Goal: Task Accomplishment & Management: Manage account settings

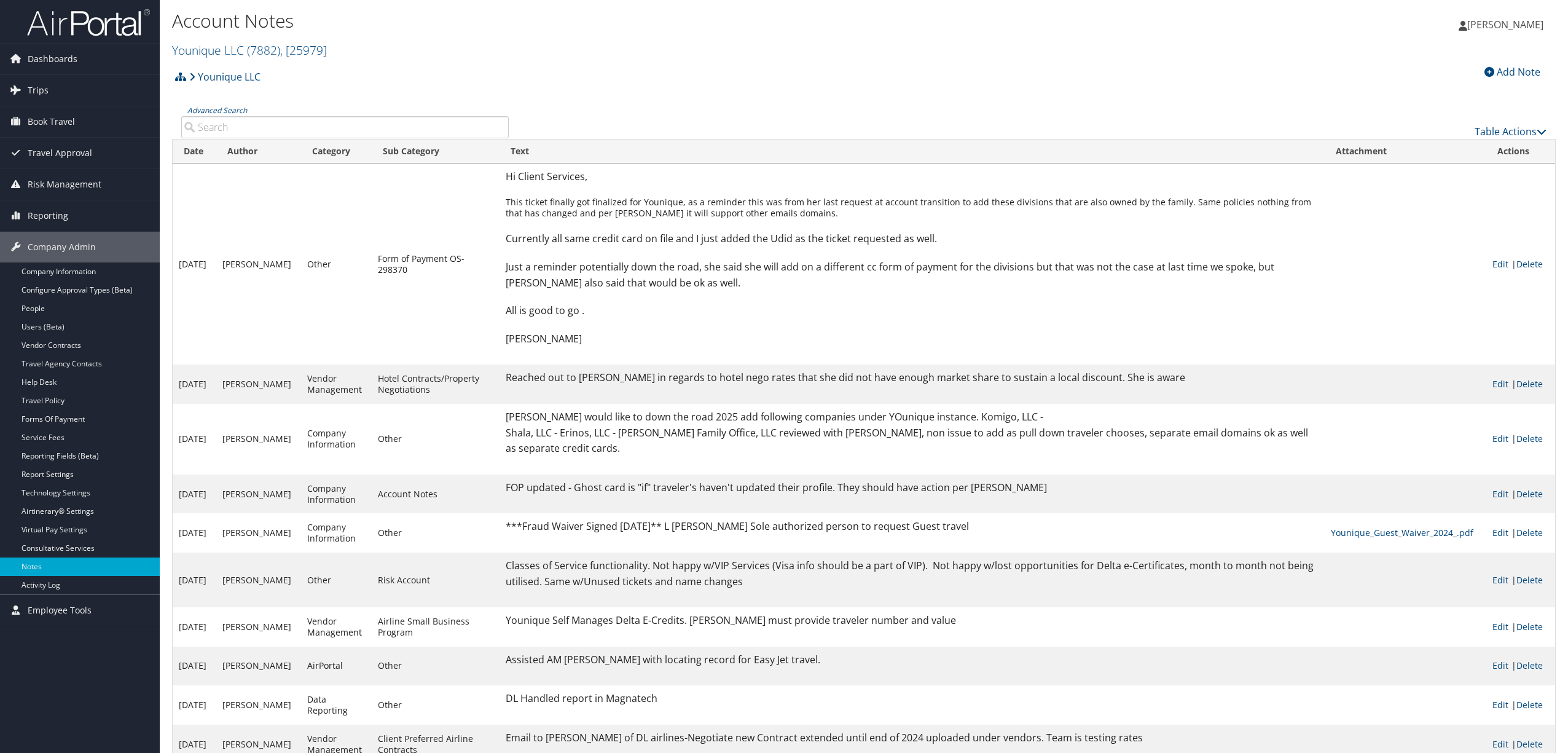
scroll to position [17, 0]
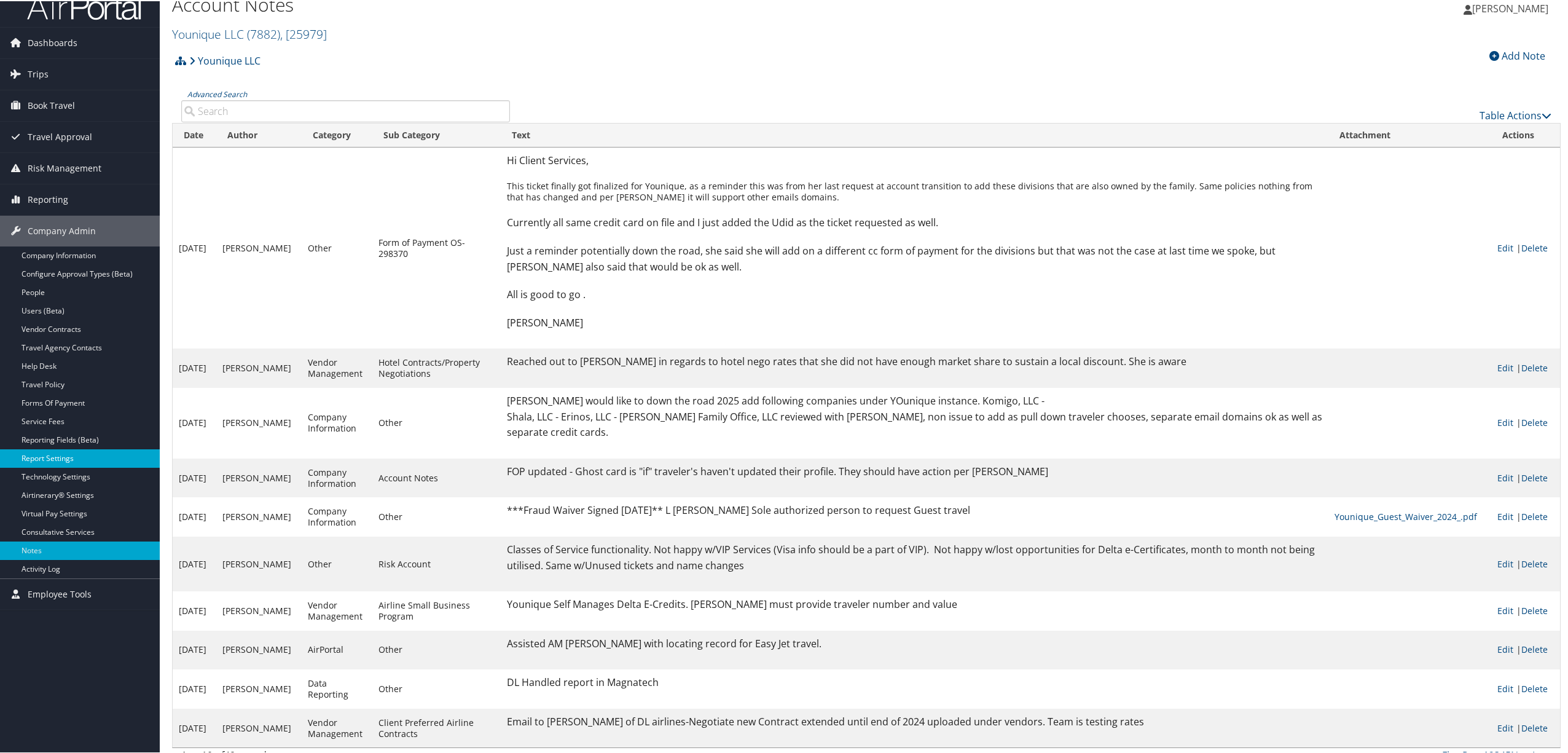
click at [108, 458] on link "Report Settings" at bounding box center [79, 458] width 160 height 19
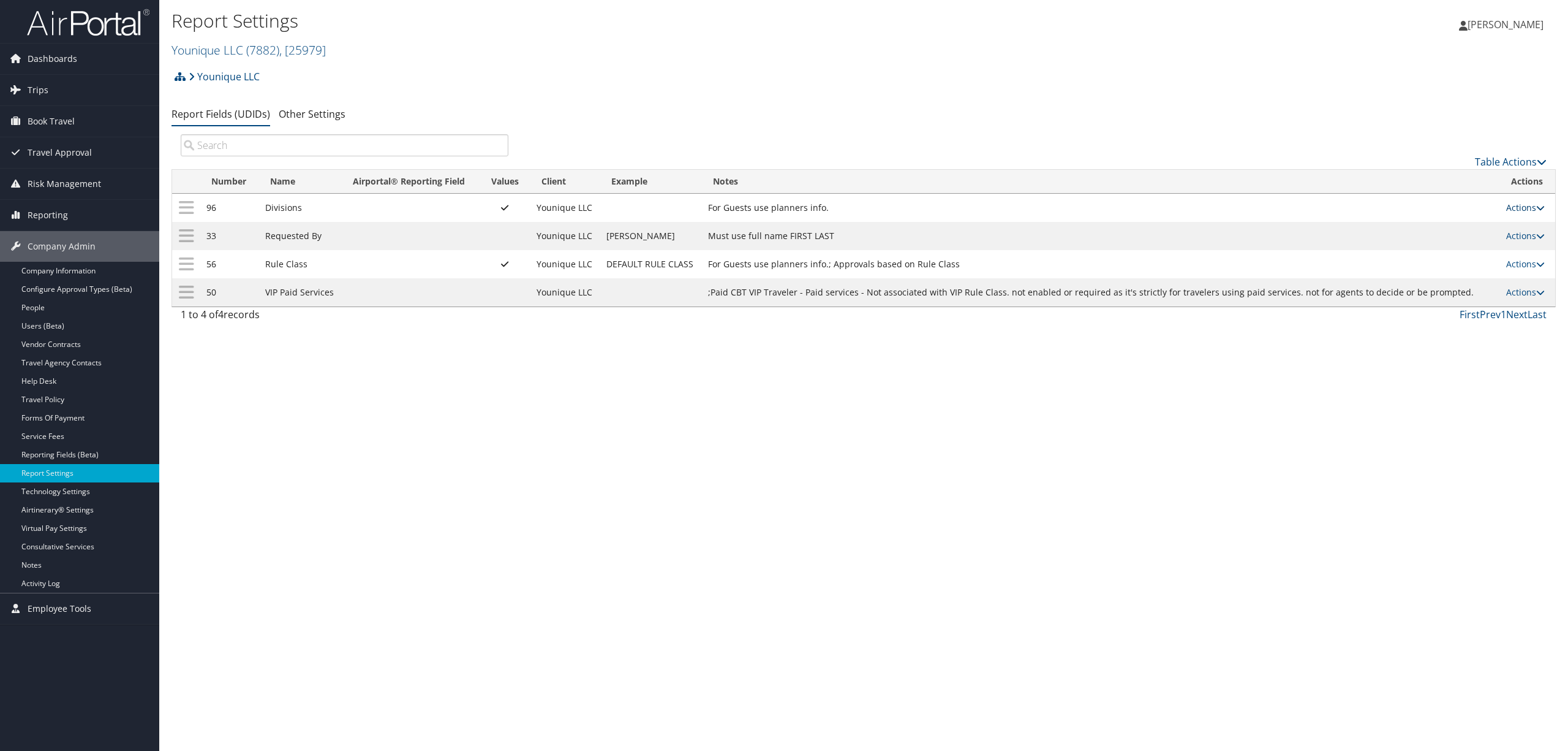
click at [1523, 205] on link "Actions" at bounding box center [1526, 207] width 38 height 12
click at [1433, 225] on link "Update Report Field Values" at bounding box center [1477, 226] width 132 height 21
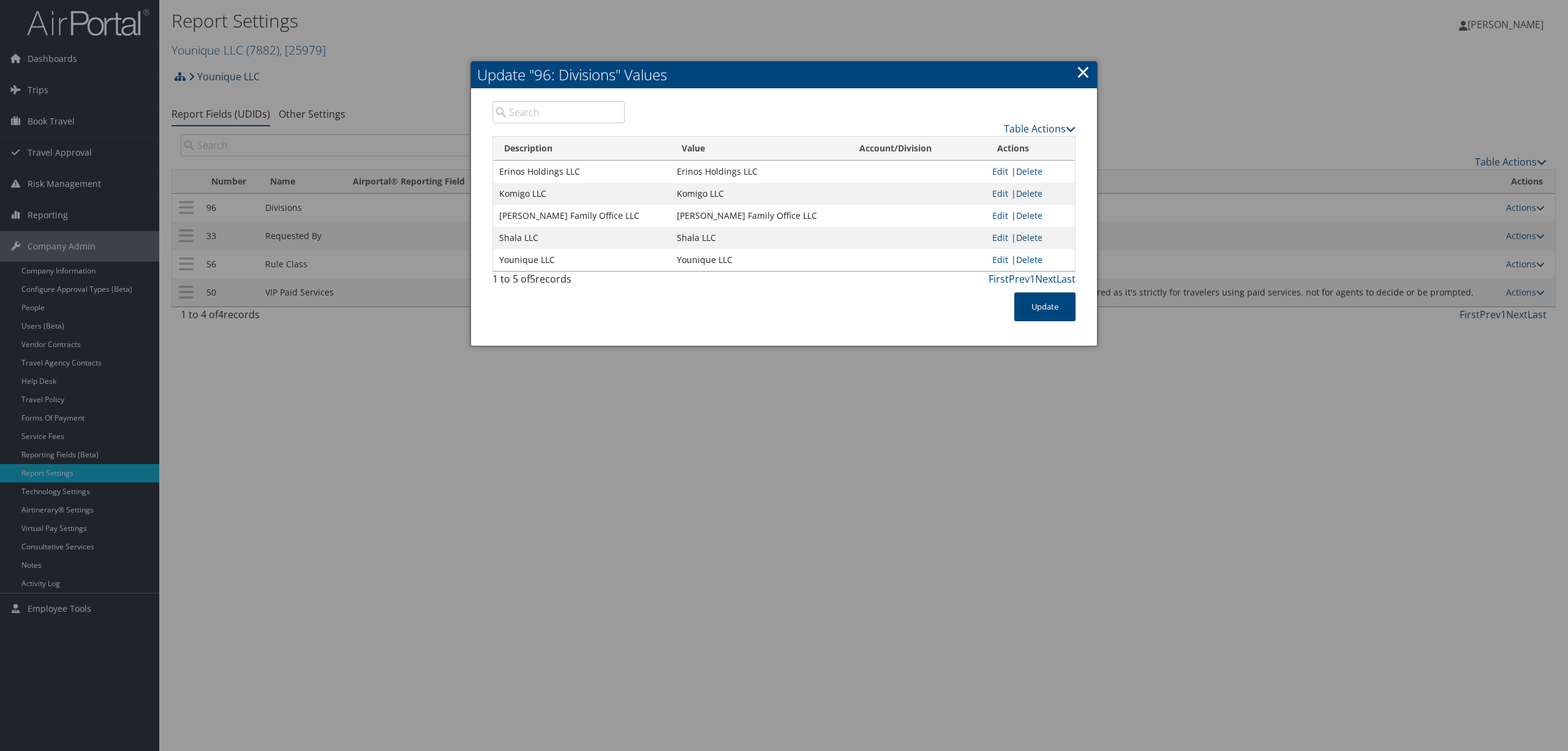
click at [1081, 70] on link "×" at bounding box center [1084, 72] width 14 height 25
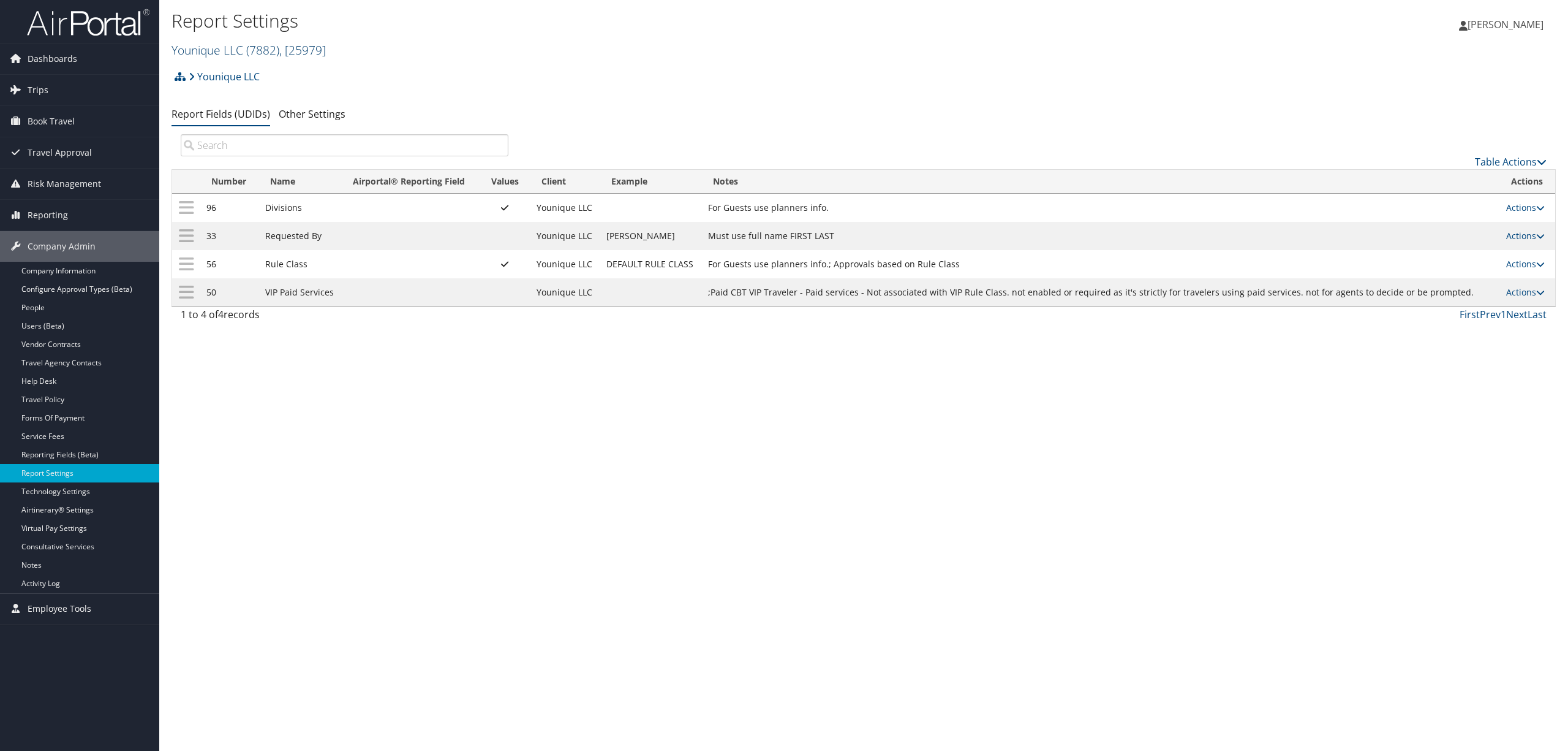
click at [255, 44] on span "( 7882 )" at bounding box center [262, 50] width 33 height 17
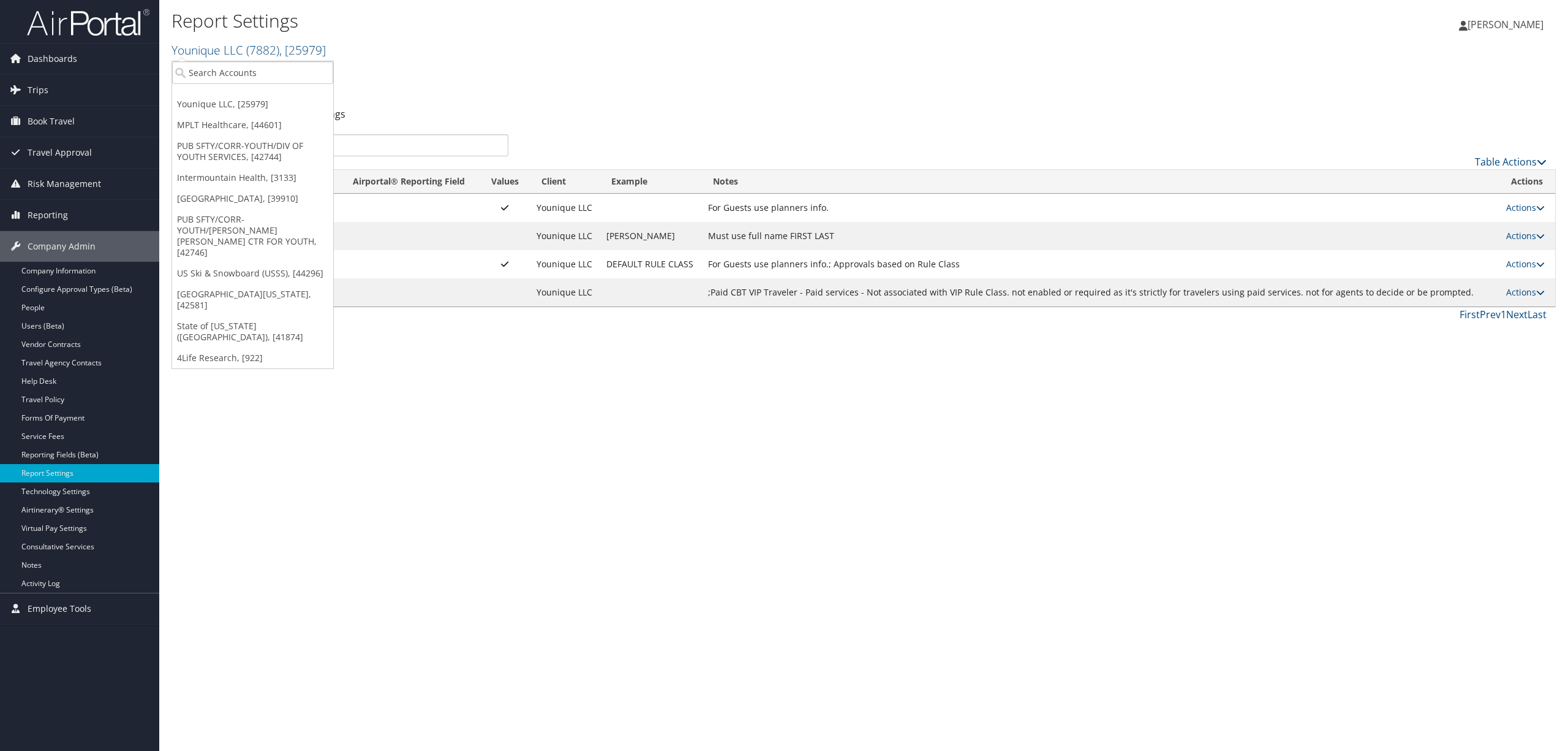
click at [270, 315] on link "State of [US_STATE] ([GEOGRAPHIC_DATA]), [41874]" at bounding box center [253, 331] width 161 height 32
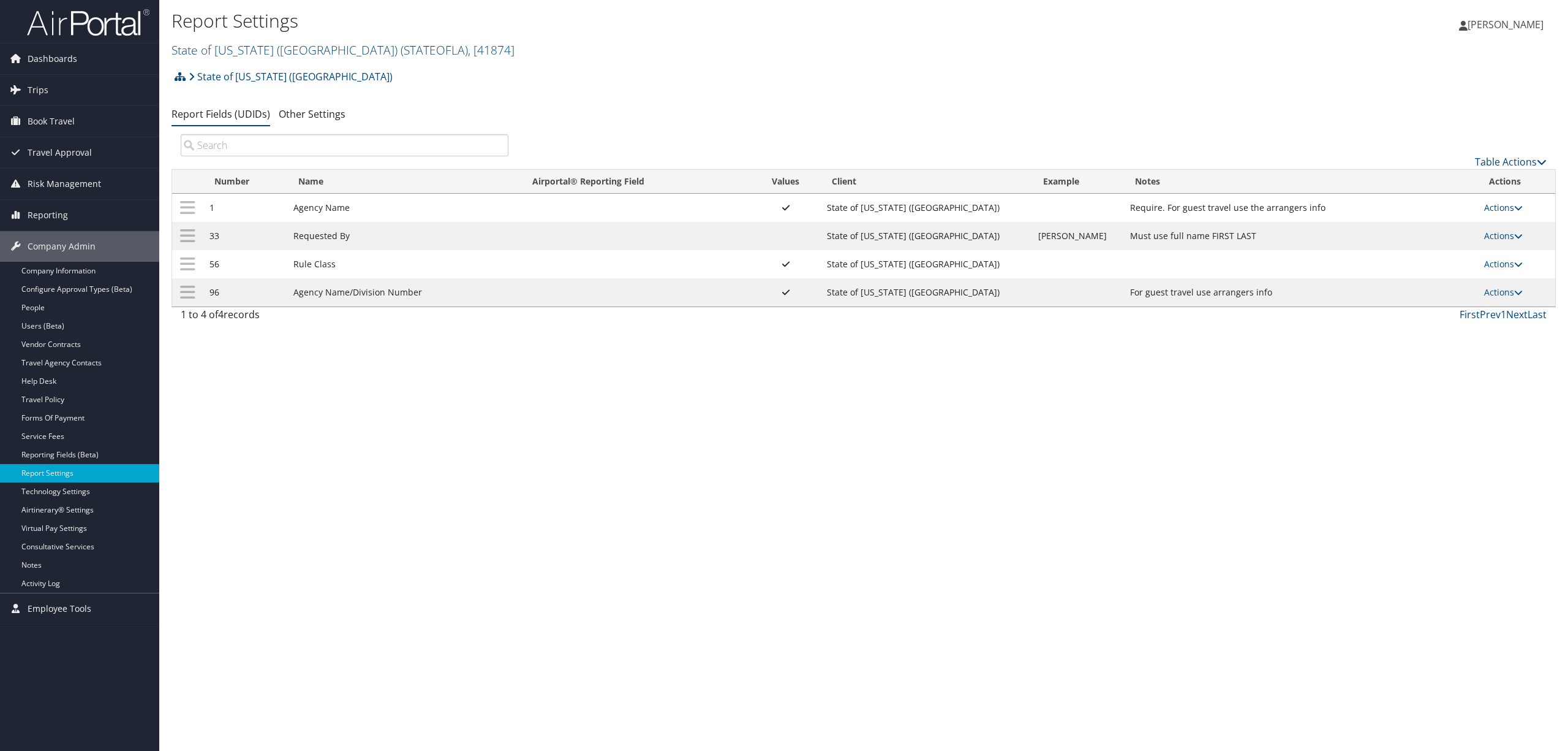
click at [1498, 287] on td "Actions Update Report Field Values Upload Report Field Values Edit Delete" at bounding box center [1516, 292] width 78 height 28
click at [1496, 293] on link "Actions" at bounding box center [1503, 292] width 38 height 12
click at [1451, 315] on link "Update Report Field Values" at bounding box center [1454, 312] width 132 height 21
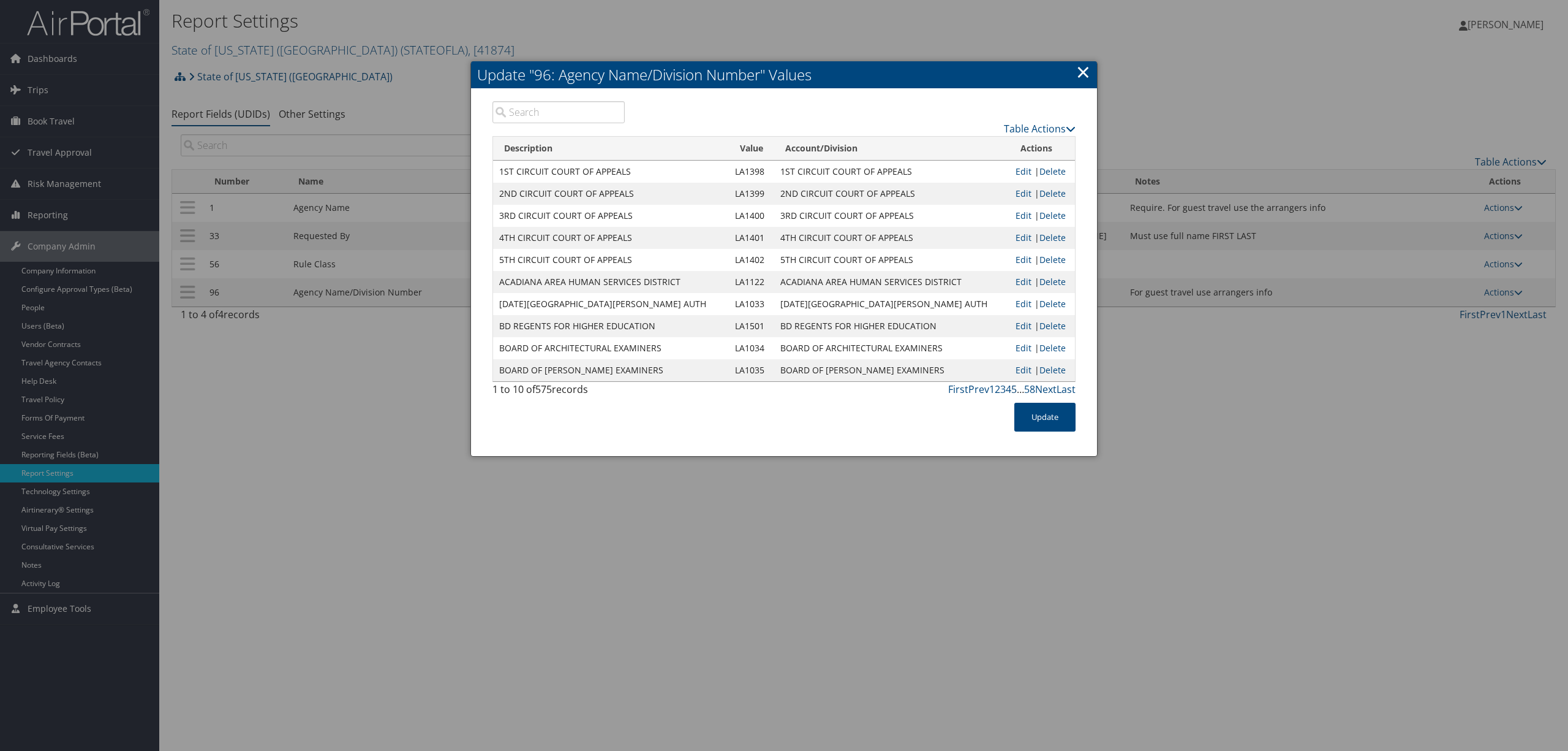
click at [1014, 388] on link "5" at bounding box center [1014, 389] width 5 height 14
click at [1014, 388] on link "6" at bounding box center [1014, 389] width 5 height 14
click at [1014, 389] on link "7" at bounding box center [1014, 389] width 5 height 14
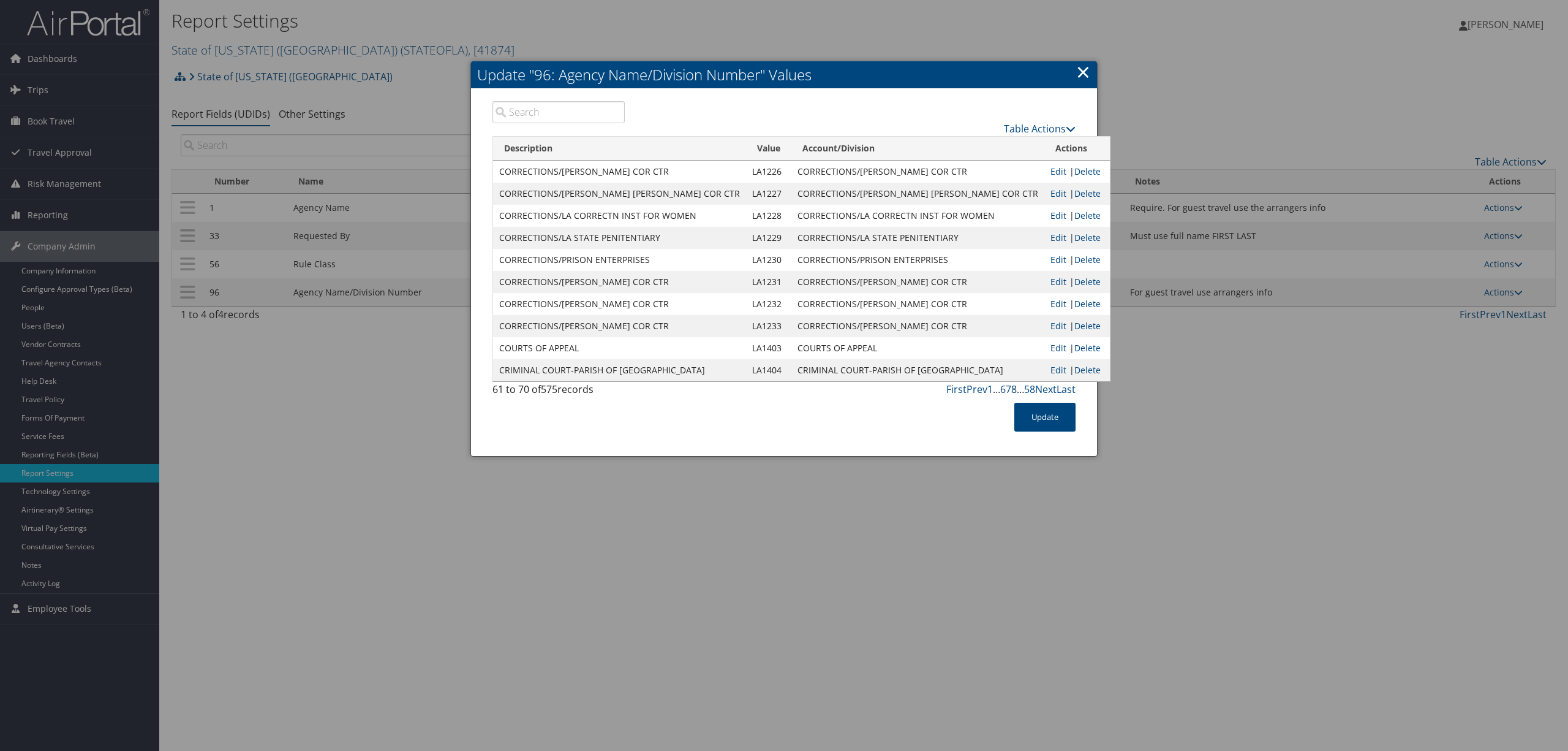
click at [1014, 389] on link "8" at bounding box center [1014, 389] width 5 height 14
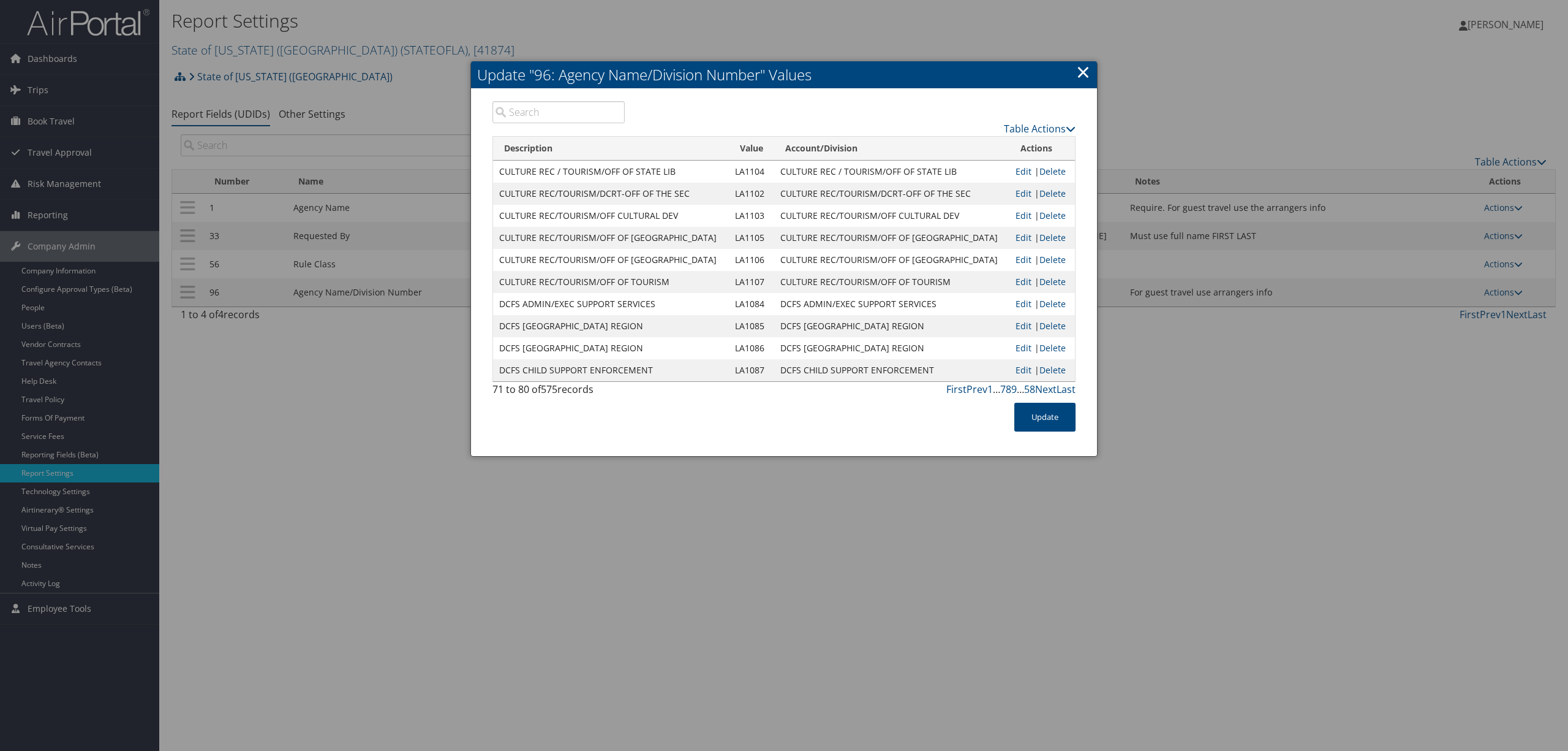
click at [1014, 389] on link "9" at bounding box center [1014, 389] width 5 height 14
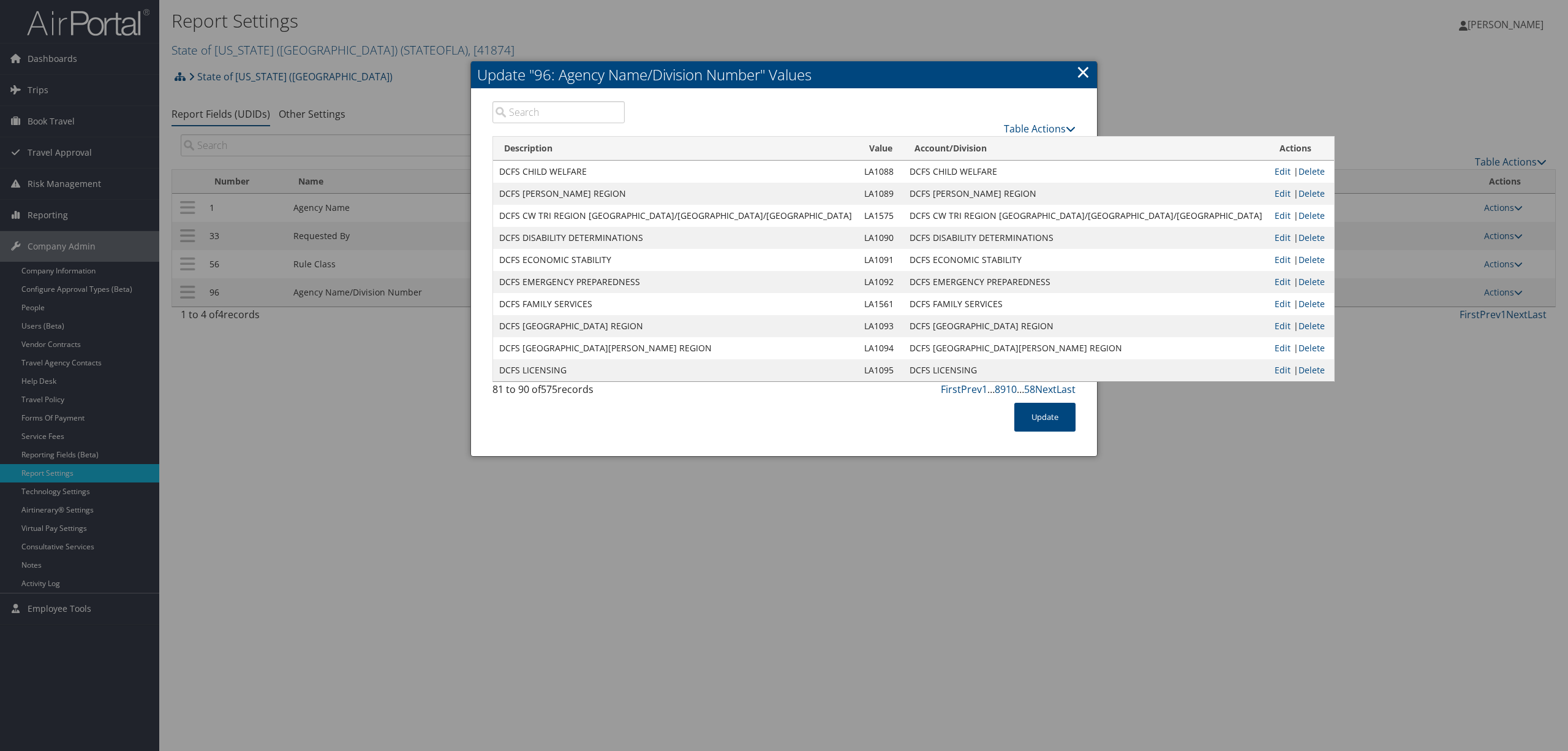
click at [1014, 389] on link "10" at bounding box center [1011, 389] width 11 height 14
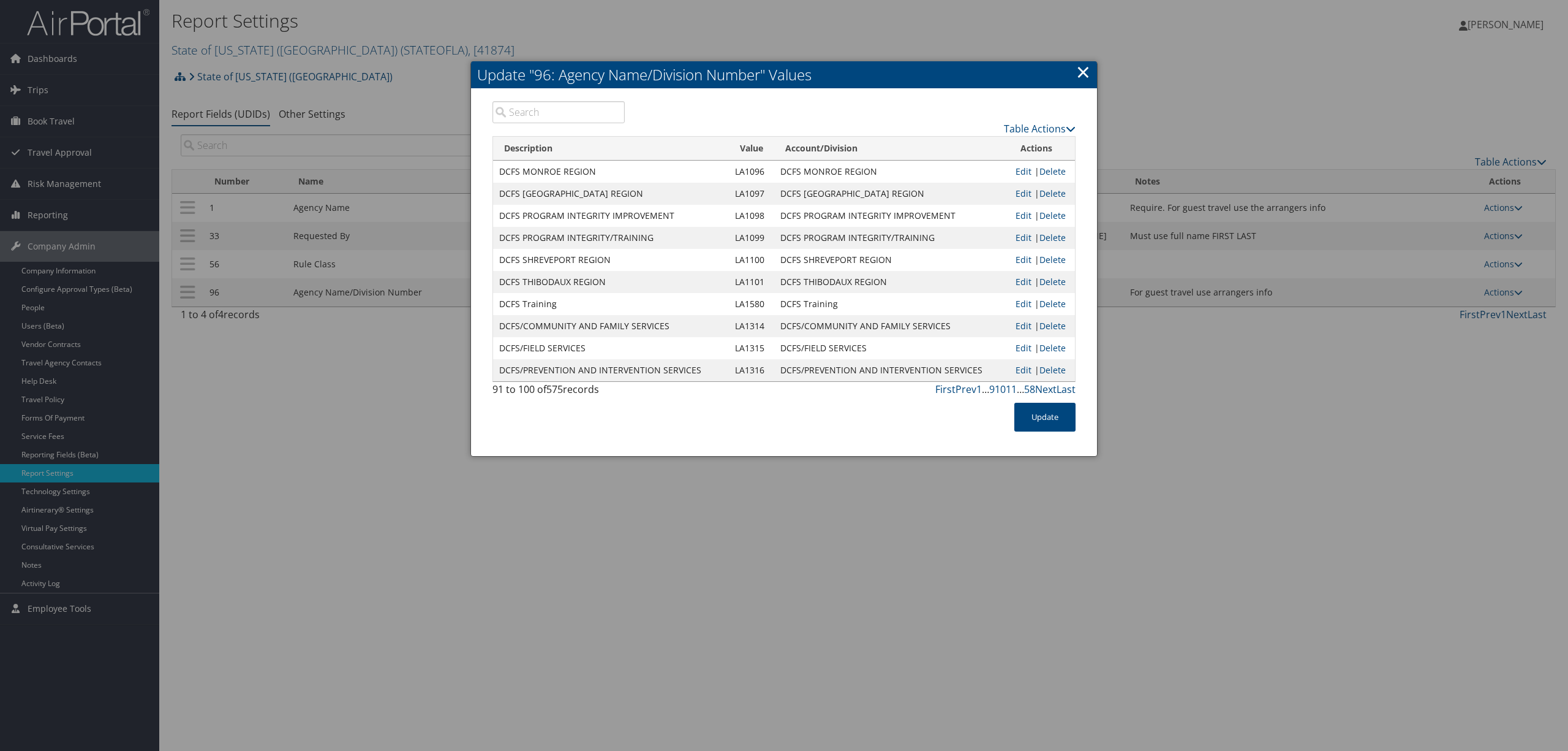
click at [1014, 389] on link "11" at bounding box center [1011, 389] width 11 height 14
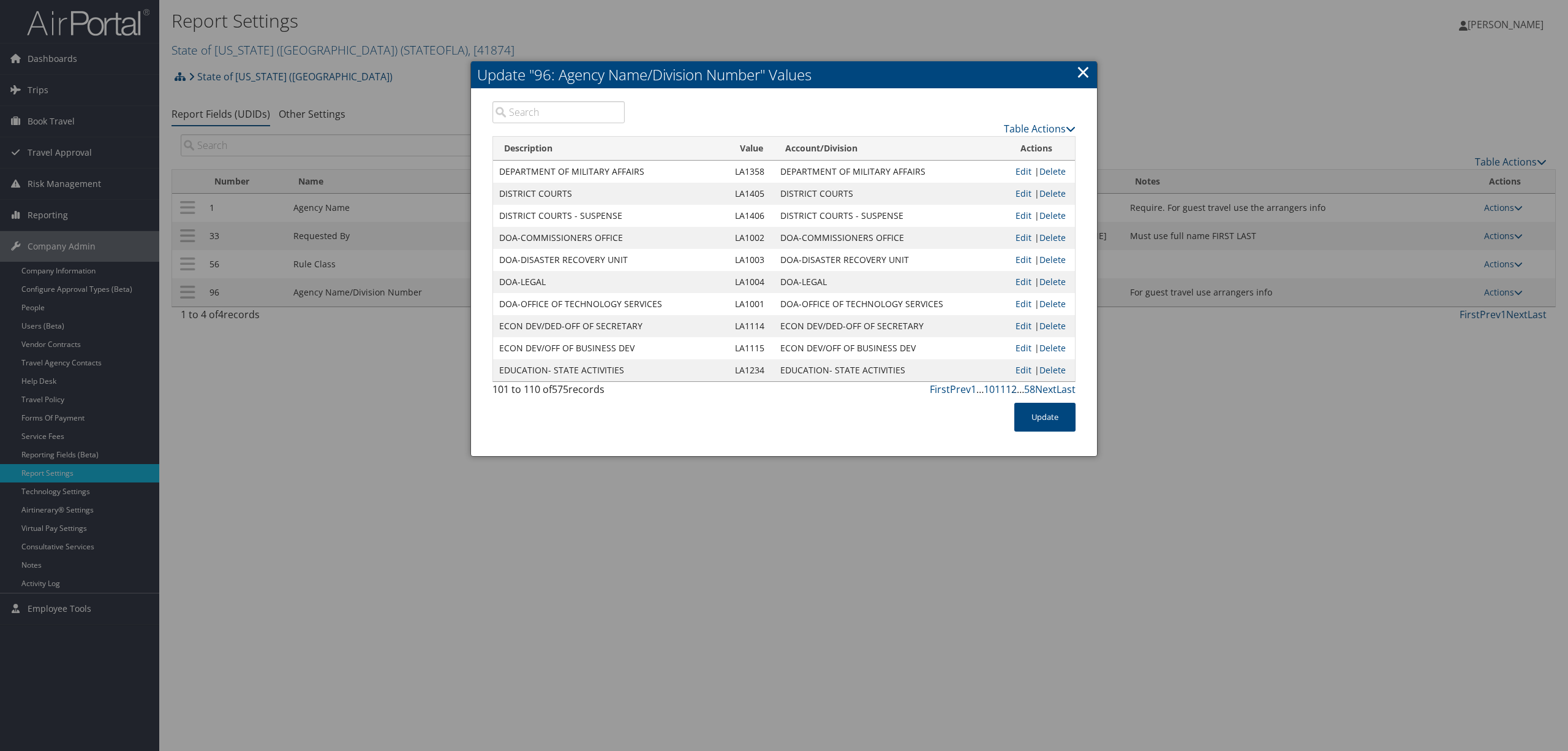
click at [1014, 389] on link "12" at bounding box center [1011, 389] width 11 height 14
click at [1068, 387] on link "Last" at bounding box center [1066, 389] width 19 height 14
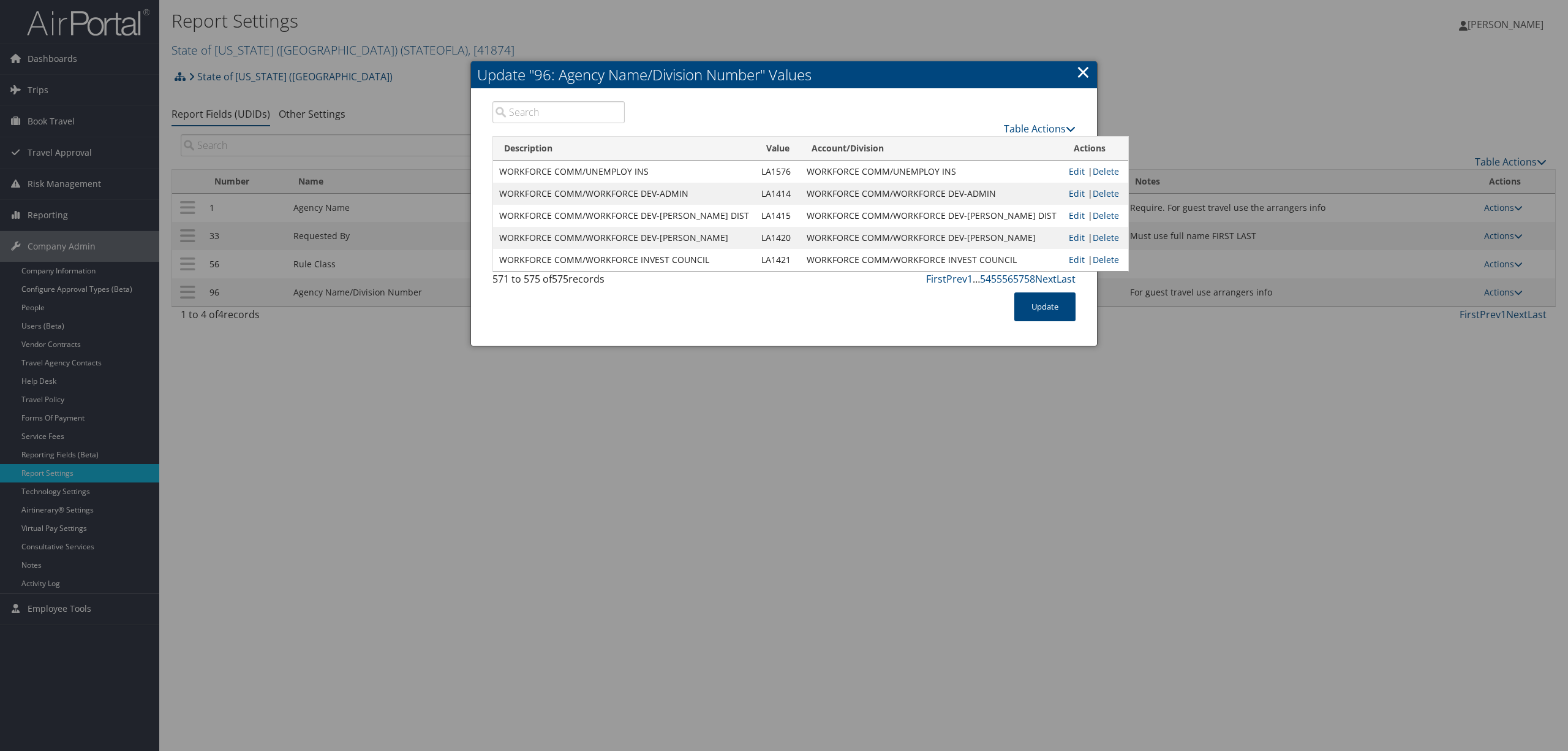
click at [578, 111] on input "search" at bounding box center [559, 112] width 132 height 22
click at [578, 113] on input "search" at bounding box center [559, 112] width 132 height 22
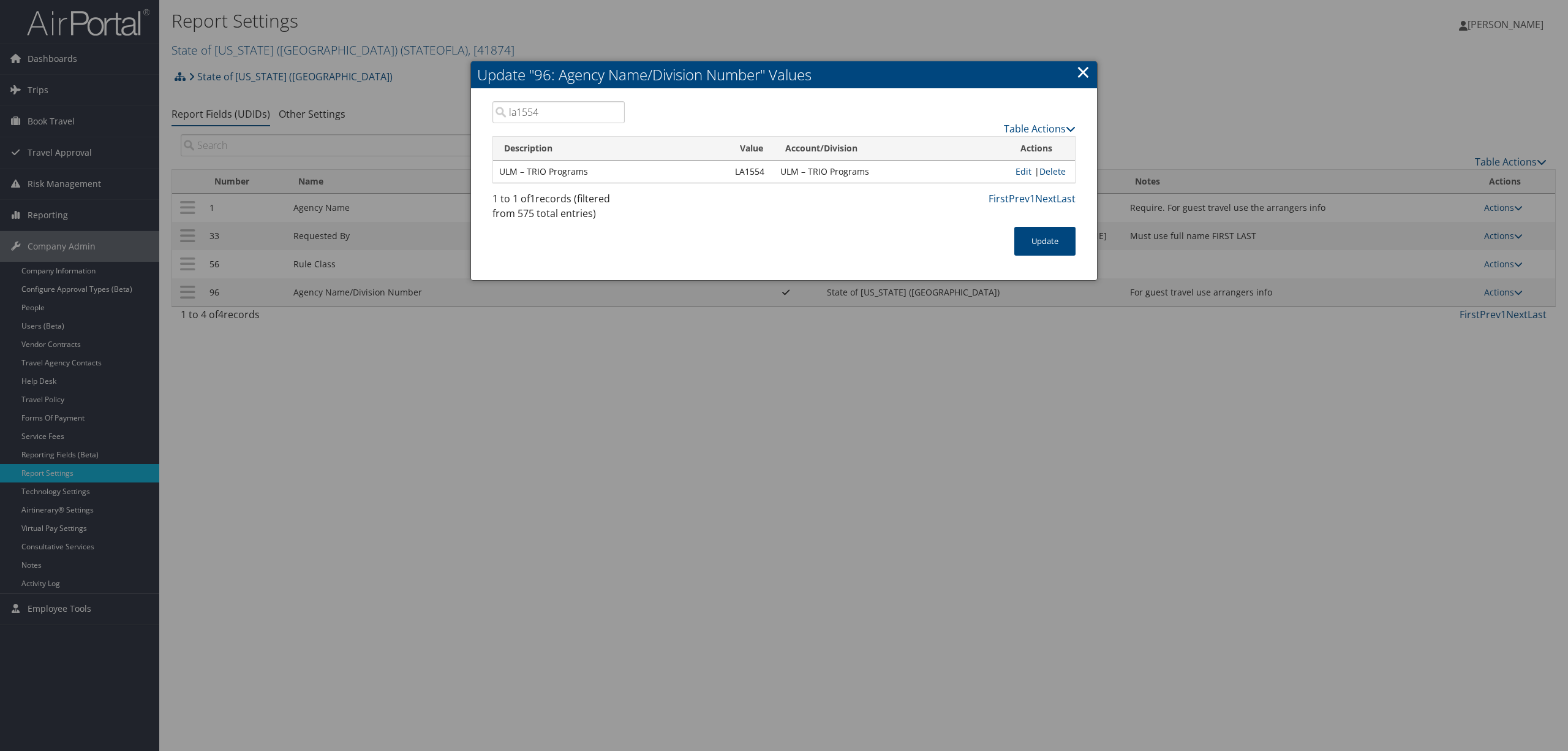
click at [561, 113] on input "la1554" at bounding box center [559, 112] width 132 height 22
drag, startPoint x: 561, startPoint y: 113, endPoint x: 520, endPoint y: 112, distance: 41.0
click at [520, 112] on input "la1554" at bounding box center [559, 112] width 132 height 22
type input "-"
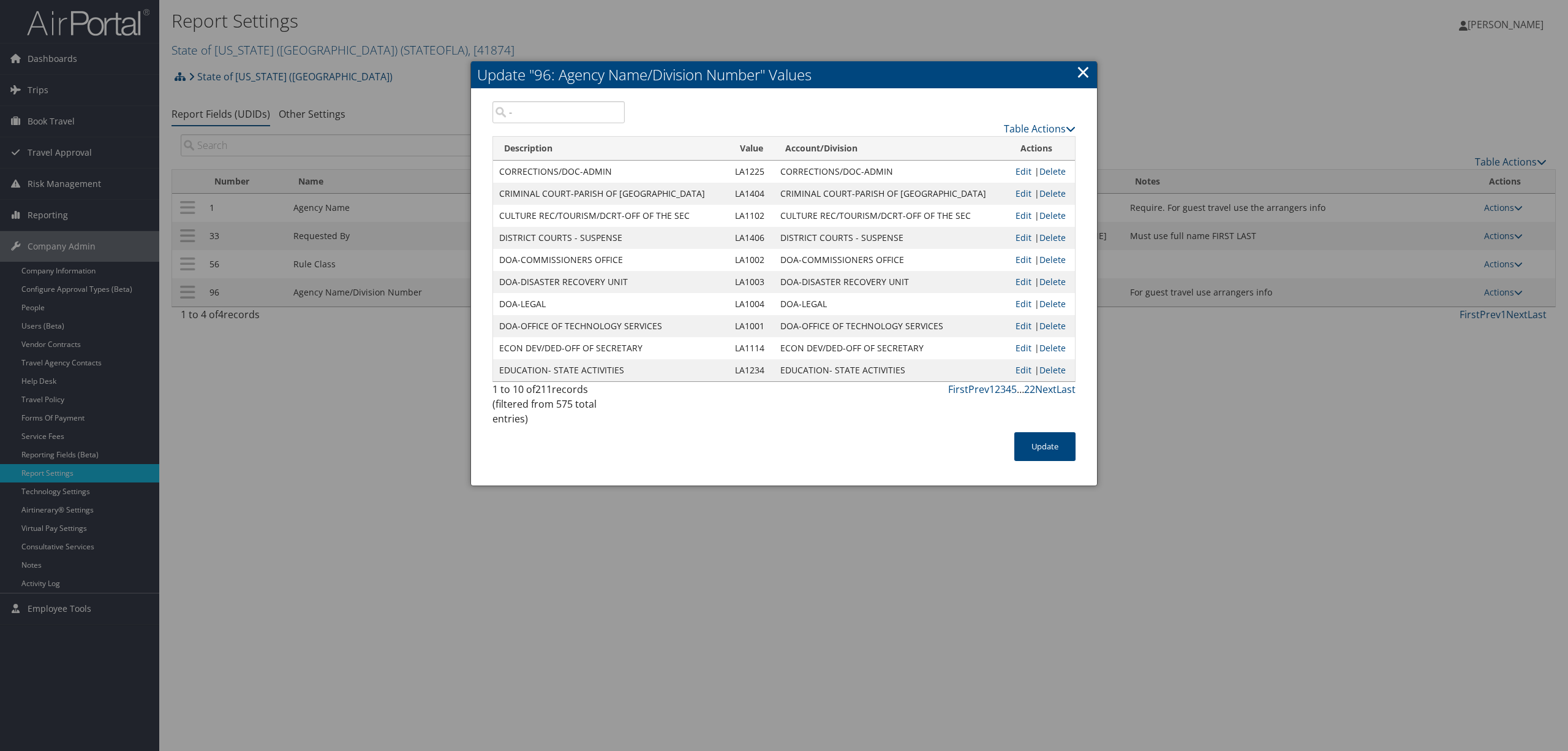
drag, startPoint x: 528, startPoint y: 105, endPoint x: 508, endPoint y: 115, distance: 22.4
click at [508, 115] on input "-" at bounding box center [559, 112] width 132 height 22
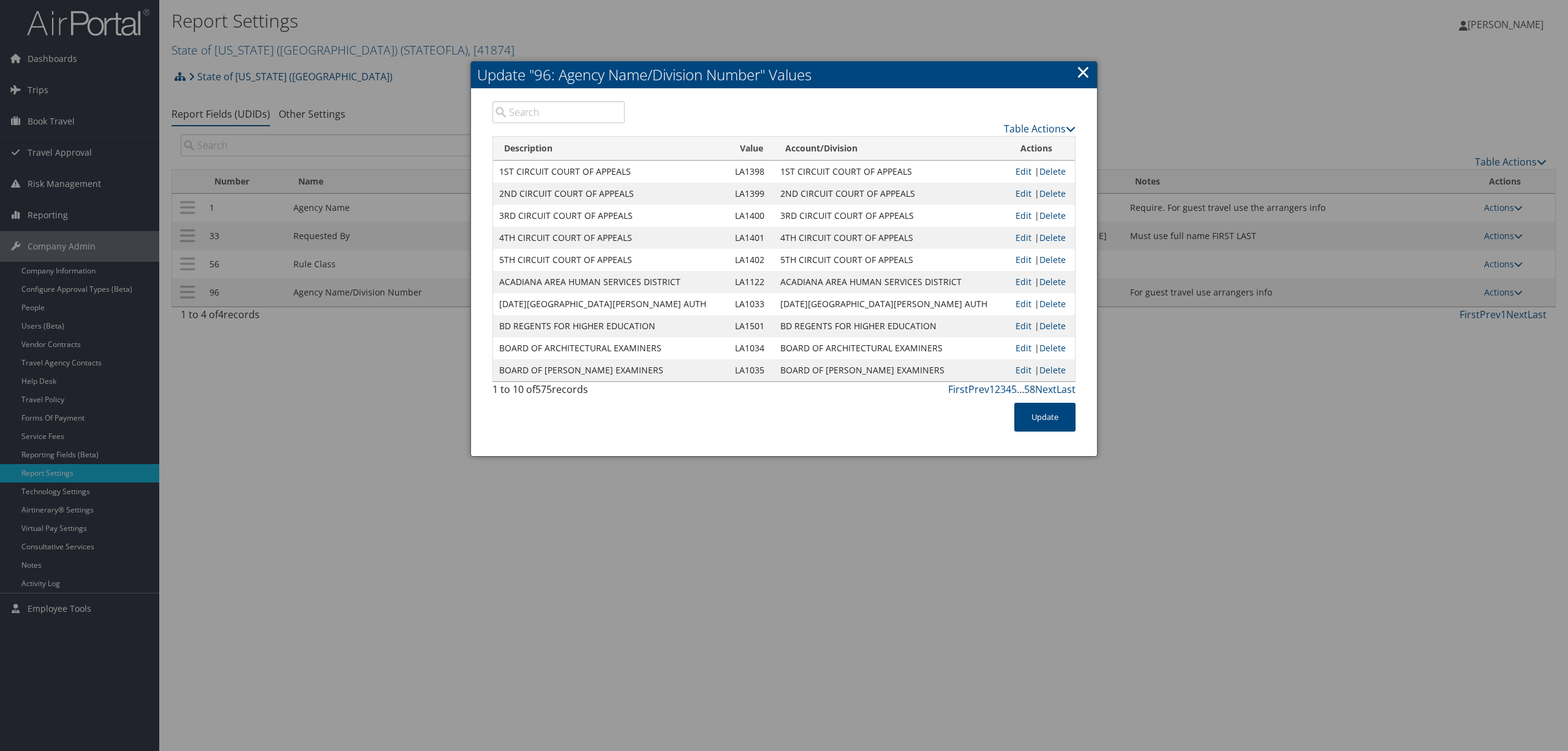
drag, startPoint x: 558, startPoint y: 104, endPoint x: 558, endPoint y: 116, distance: 12.0
click at [558, 107] on input "search" at bounding box center [559, 112] width 132 height 22
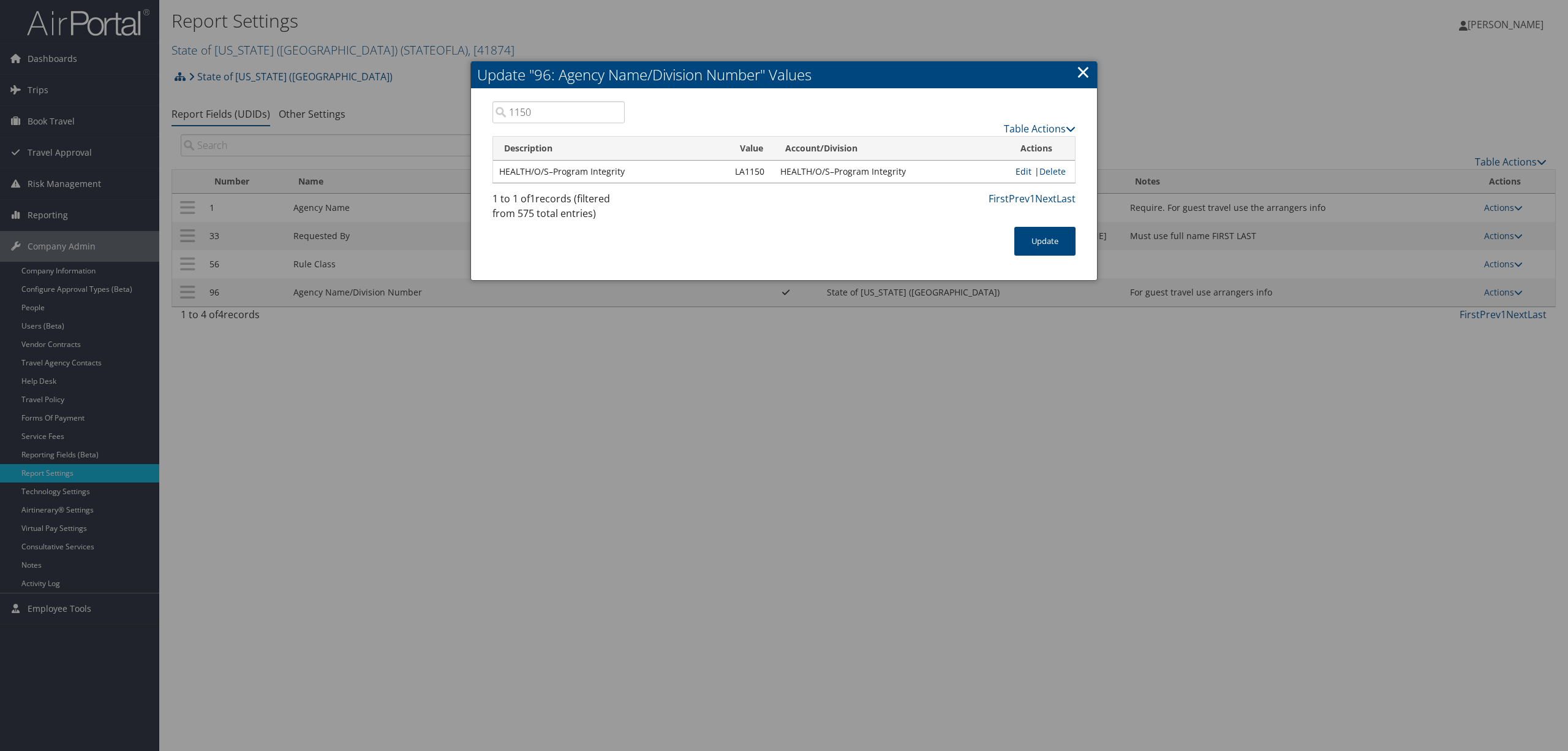
click at [1020, 170] on link "Edit" at bounding box center [1024, 171] width 16 height 12
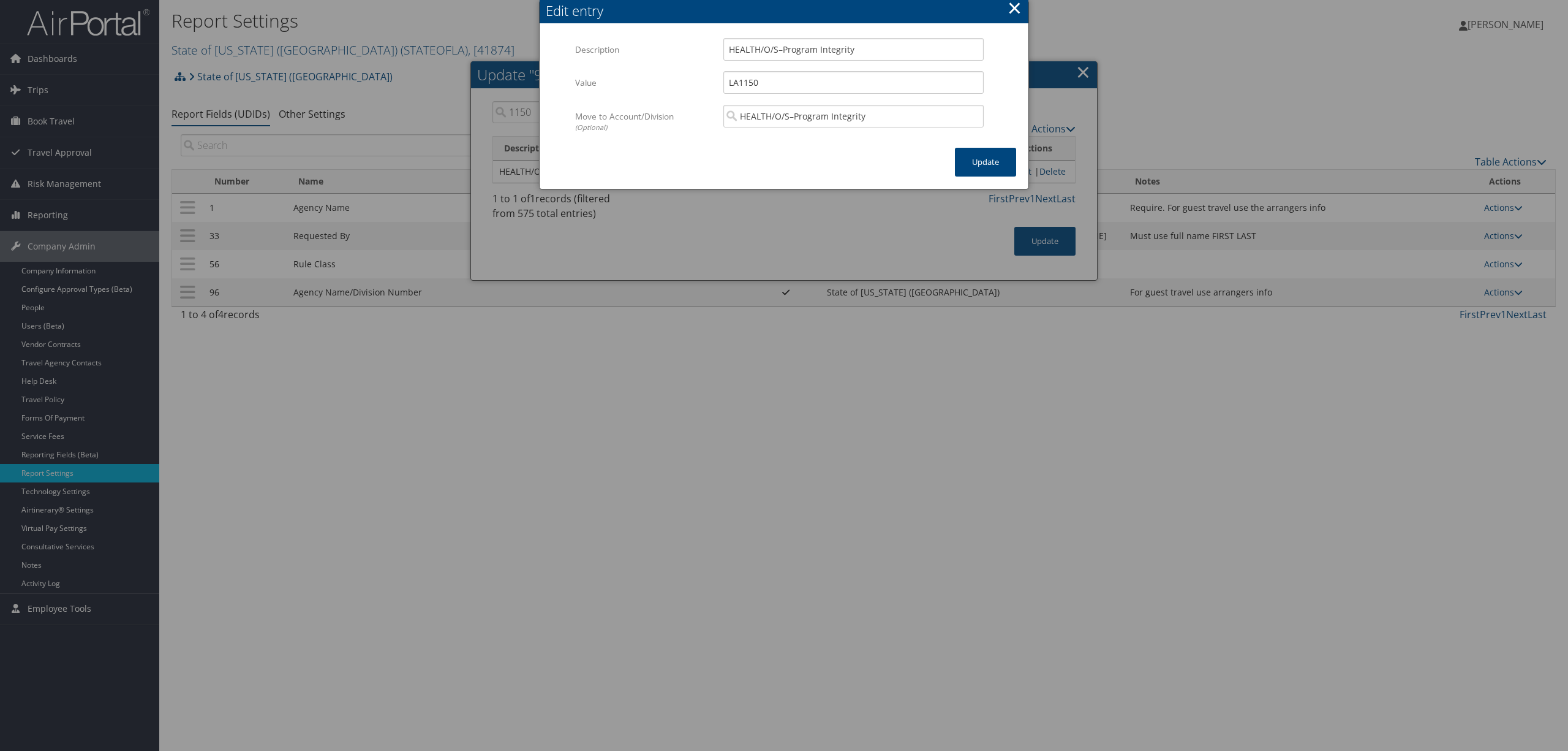
click at [1013, 5] on button "×" at bounding box center [1015, 8] width 14 height 25
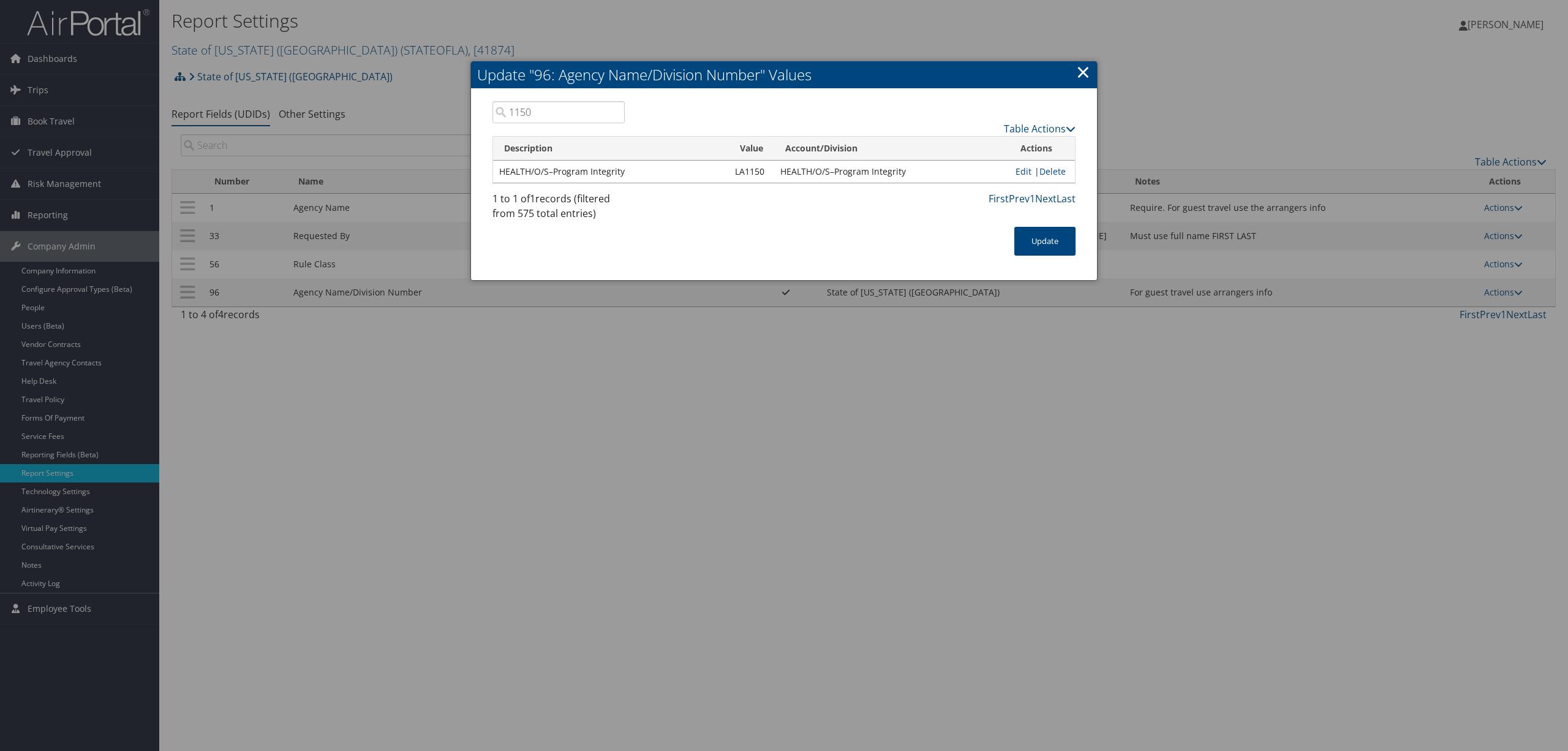
drag, startPoint x: 545, startPoint y: 113, endPoint x: 508, endPoint y: 110, distance: 37.1
click at [508, 110] on input "1150" at bounding box center [559, 112] width 132 height 22
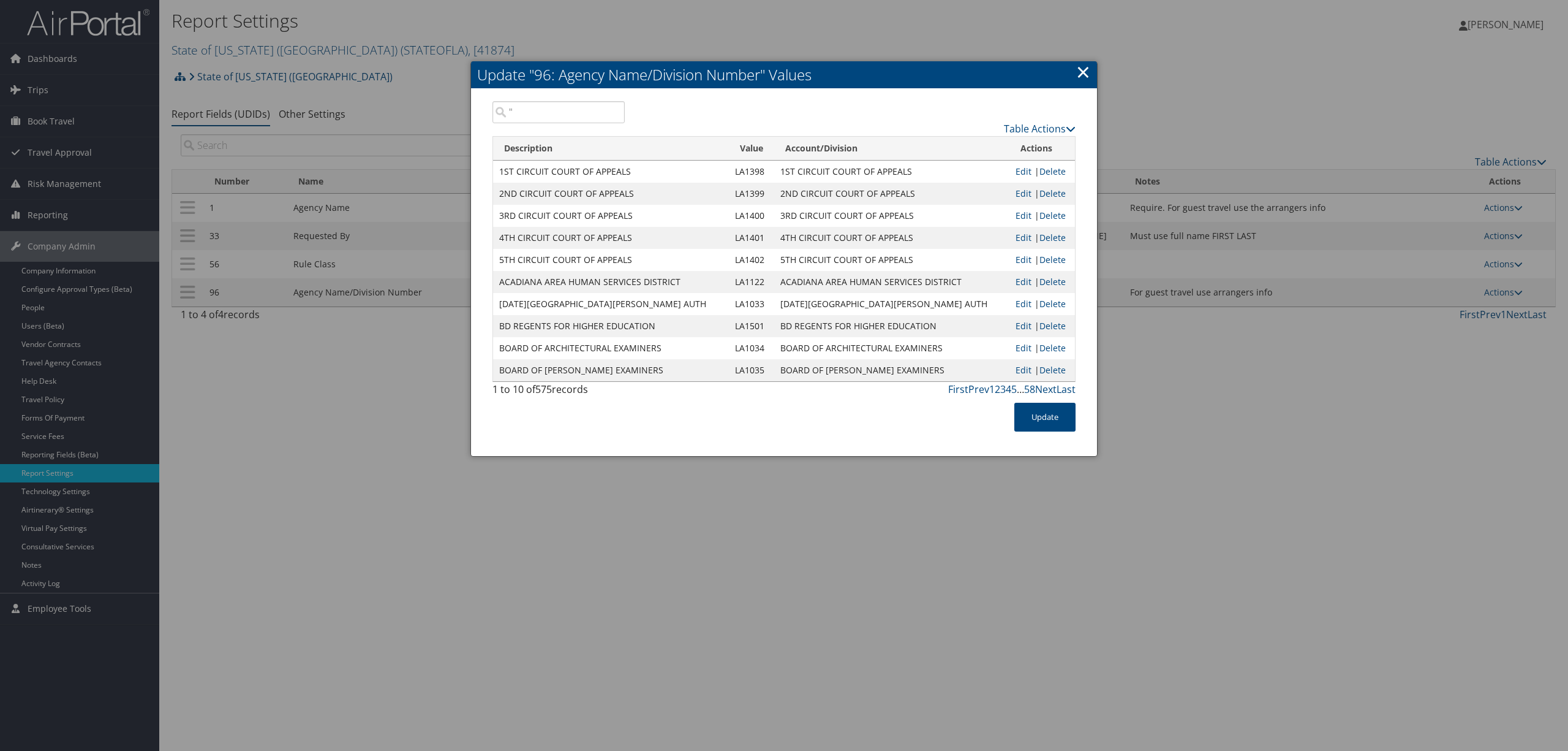
type input """
click at [1088, 72] on link "×" at bounding box center [1084, 72] width 14 height 25
